Goal: Find contact information: Obtain details needed to contact an individual or organization

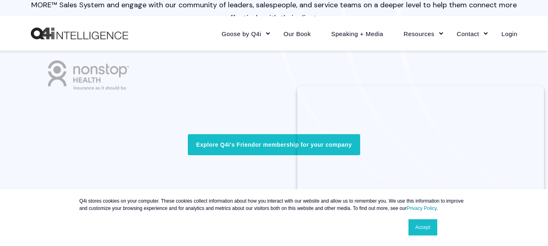
scroll to position [2576, 0]
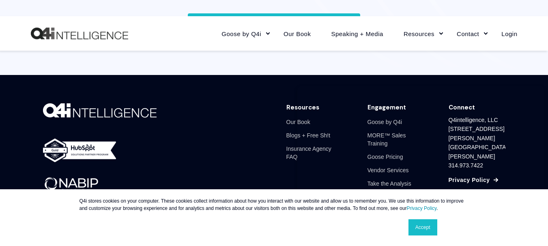
click at [429, 229] on link "Accept" at bounding box center [423, 228] width 29 height 16
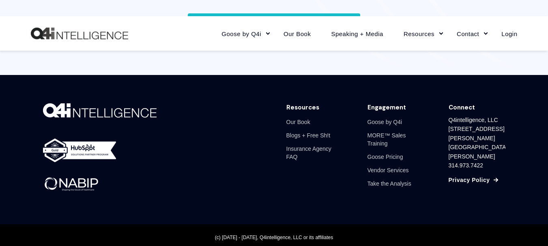
scroll to position [2579, 0]
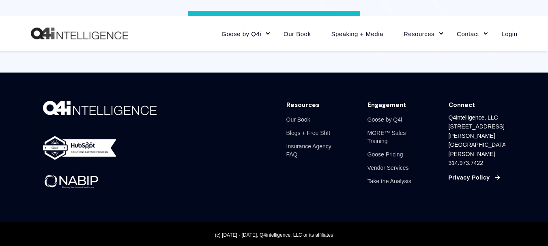
click at [465, 173] on link "Privacy Policy" at bounding box center [469, 177] width 41 height 9
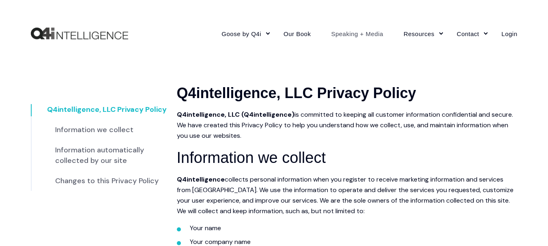
scroll to position [1673, 0]
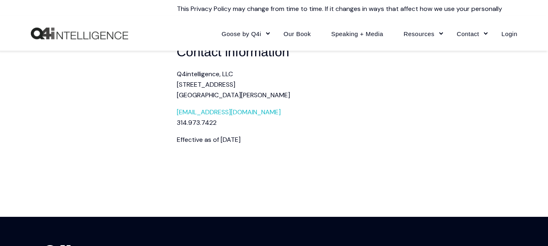
click at [267, 124] on p "answers@q4intel.com 314.973.7422" at bounding box center [347, 117] width 341 height 21
copy link "answers@q4intel.com"
